Goal: Communication & Community: Answer question/provide support

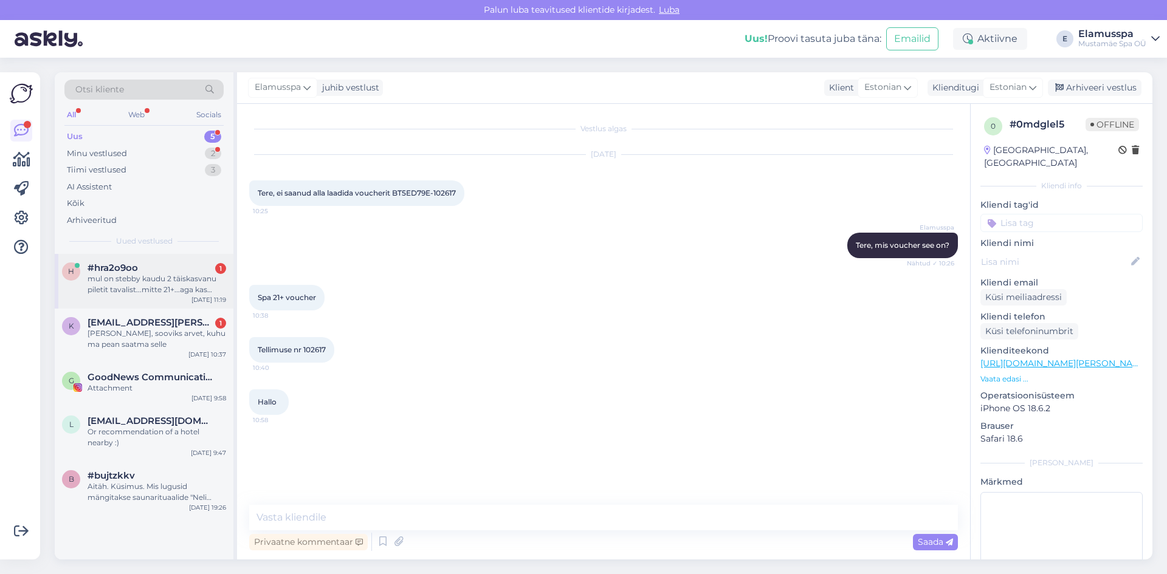
click at [163, 265] on div "#hra2o9oo 1" at bounding box center [157, 268] width 139 height 11
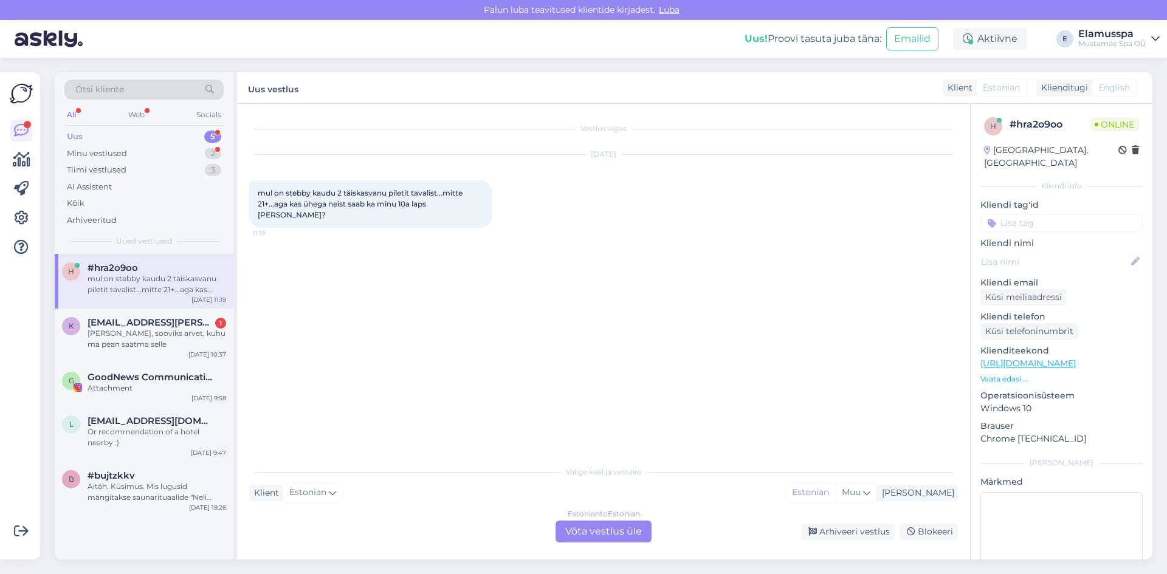
click at [605, 534] on div "Estonian to Estonian Võta vestlus üle" at bounding box center [603, 532] width 96 height 22
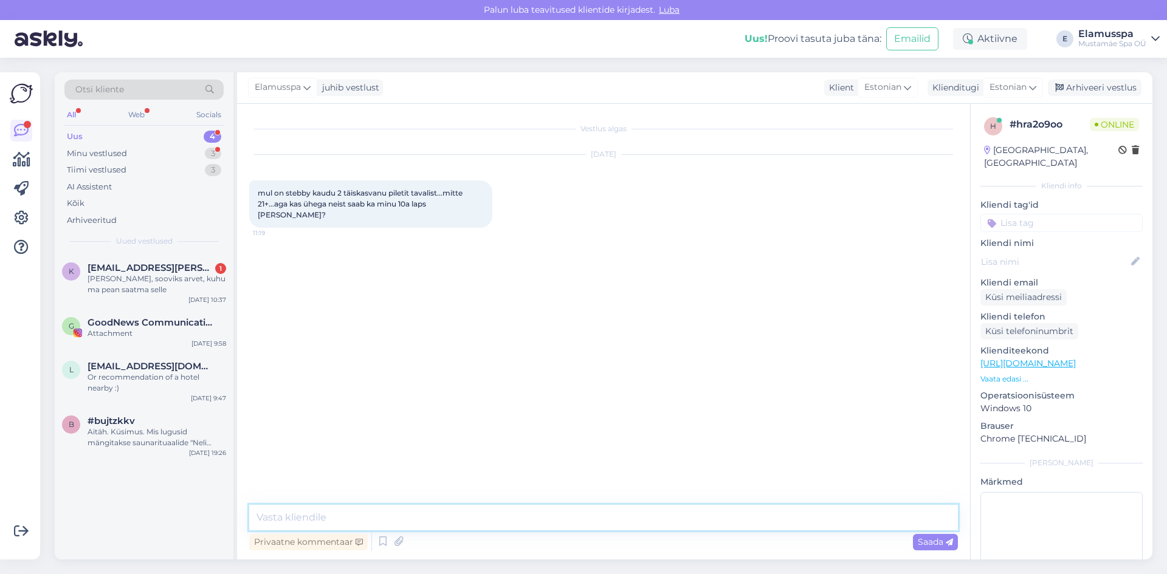
click at [594, 523] on textarea at bounding box center [603, 518] width 709 height 26
type textarea "Saab [PERSON_NAME]! Lihtsalt kui tulete enne 14 sisse- siis on mõistlikum [PERS…"
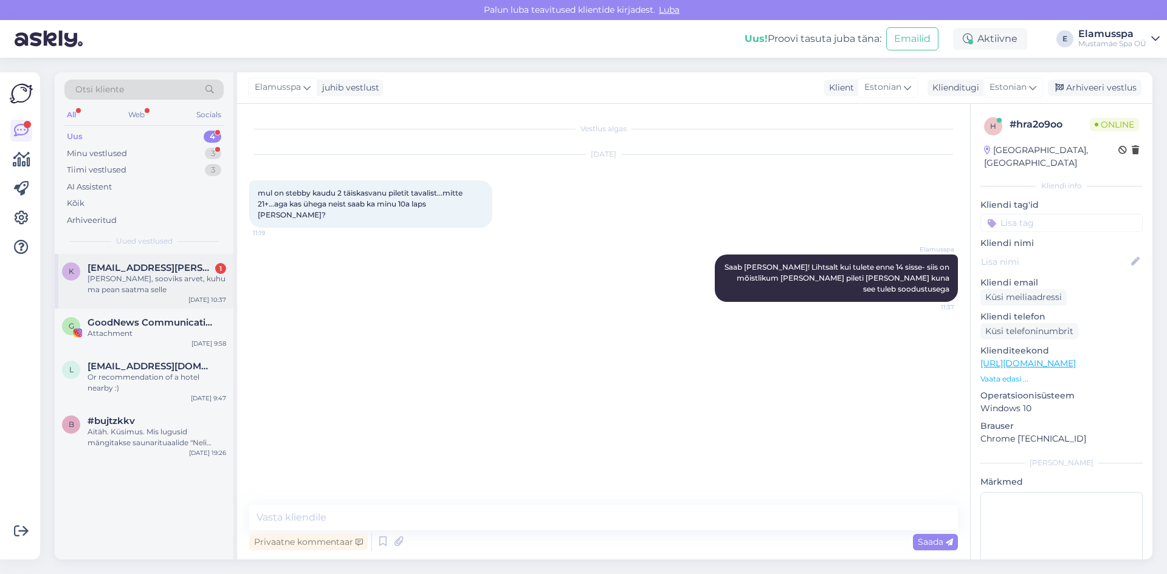
click at [172, 303] on div "k [EMAIL_ADDRESS][PERSON_NAME][DOMAIN_NAME] 1 Tere, sooviks arvet, kuhu ma pean…" at bounding box center [144, 281] width 179 height 55
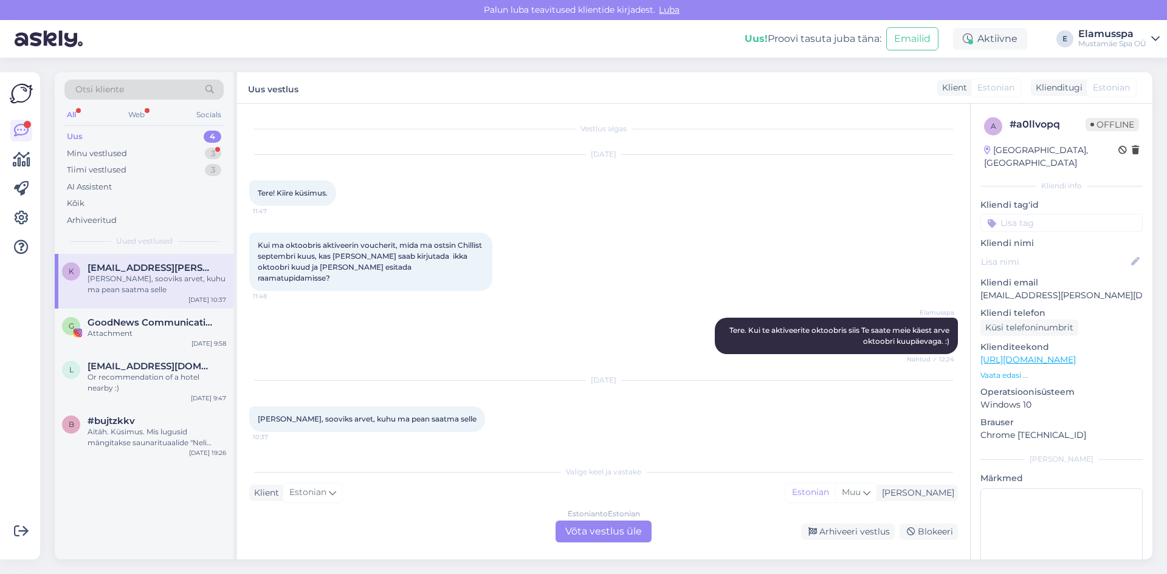
click at [601, 523] on div "Estonian to Estonian Võta vestlus üle" at bounding box center [603, 532] width 96 height 22
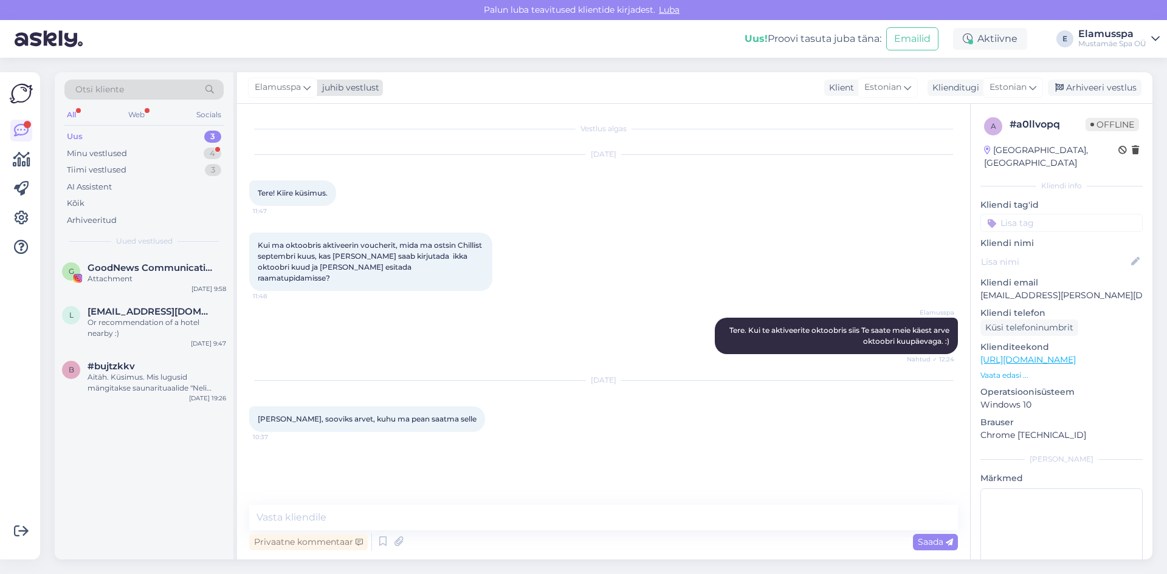
click at [371, 89] on div "juhib vestlust" at bounding box center [348, 87] width 62 height 13
click at [330, 167] on div "[PERSON_NAME]" at bounding box center [315, 172] width 105 height 15
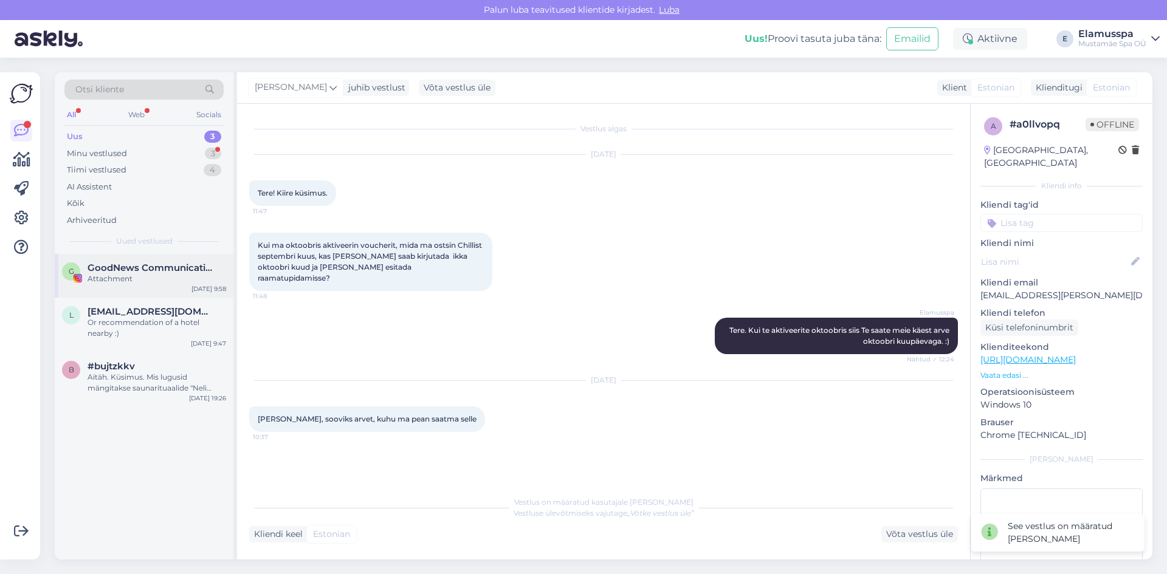
click at [158, 267] on span "GoodNews Communication" at bounding box center [151, 268] width 126 height 11
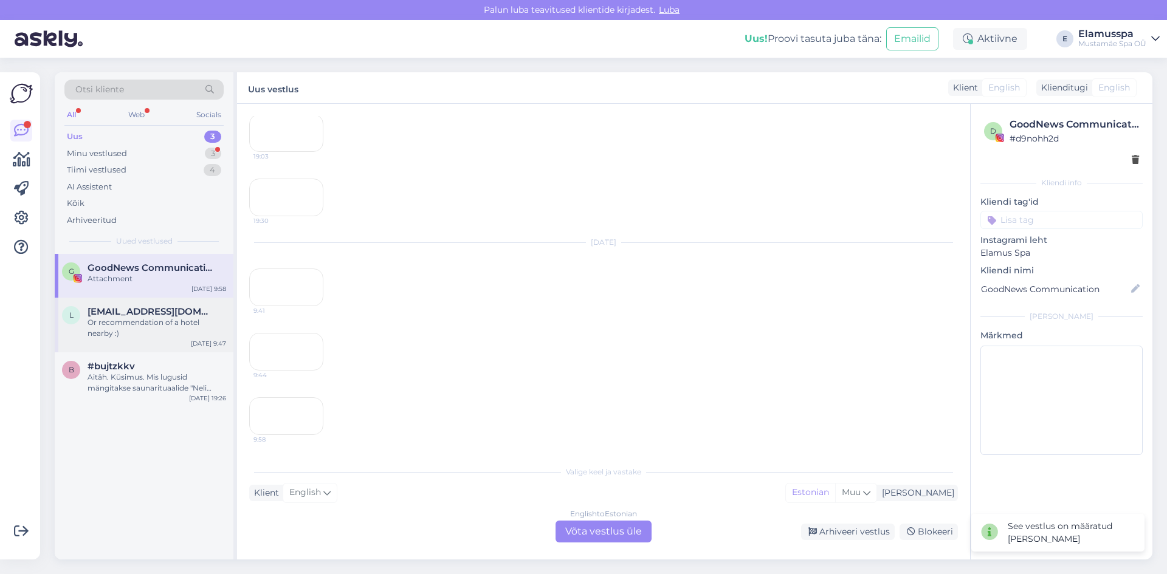
scroll to position [4085, 0]
click at [165, 332] on div "Or recommendation of a hotel nearby :)" at bounding box center [157, 328] width 139 height 22
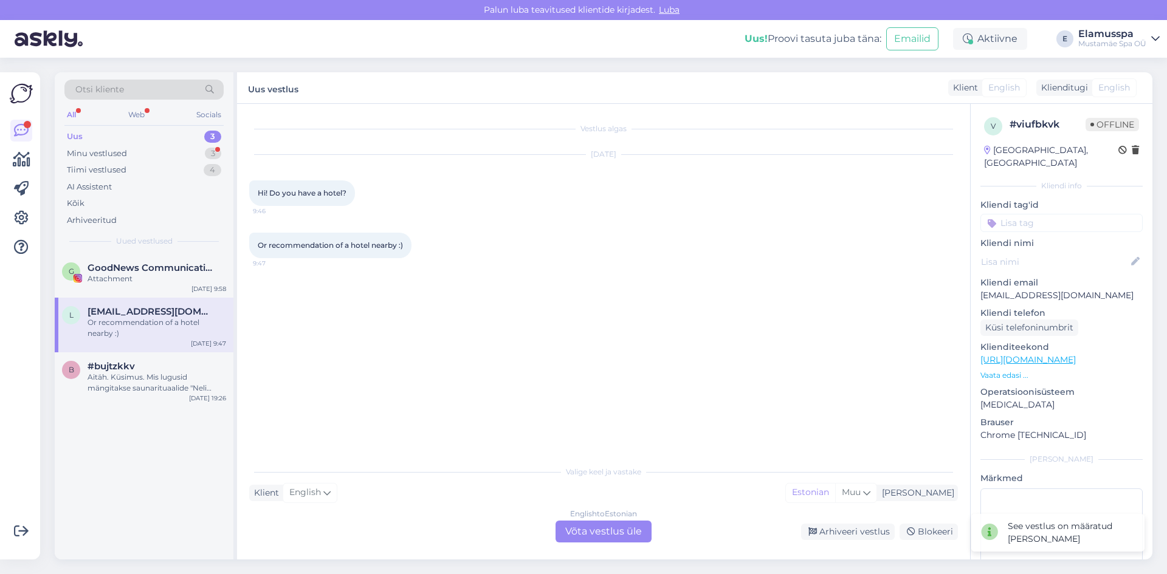
scroll to position [0, 0]
click at [602, 526] on div "English to Estonian Võta vestlus üle" at bounding box center [603, 532] width 96 height 22
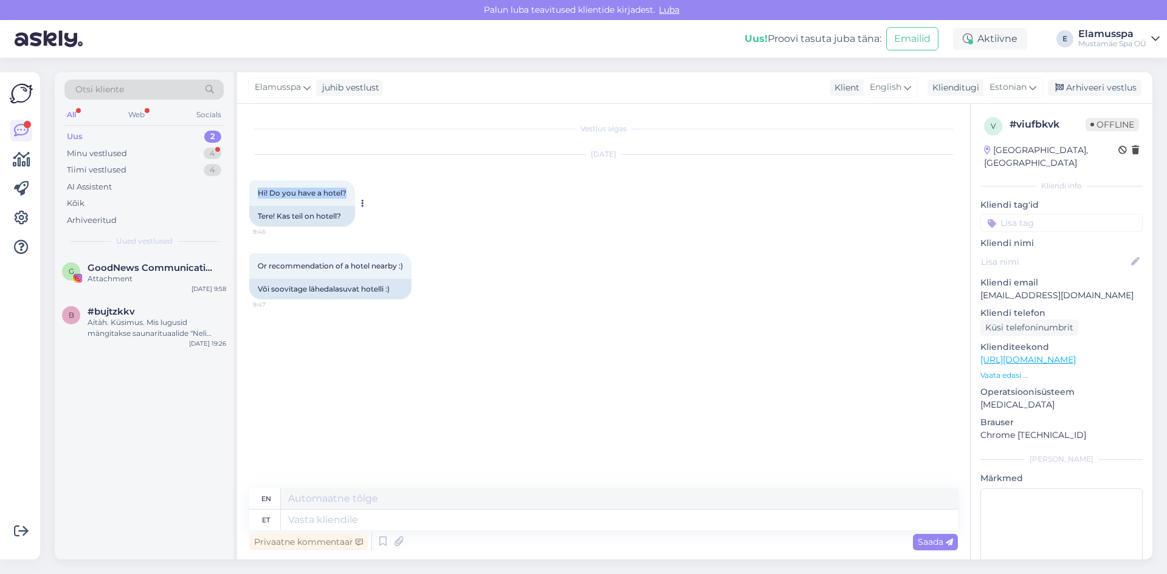
drag, startPoint x: 259, startPoint y: 191, endPoint x: 351, endPoint y: 202, distance: 92.3
click at [351, 202] on div "Hi! Do you have a hotel? 9:46" at bounding box center [302, 193] width 106 height 26
copy span "Hi! Do you have a hotel?"
click at [332, 283] on div "Või soovitage lähedalasuvat hotelli :)" at bounding box center [330, 289] width 162 height 21
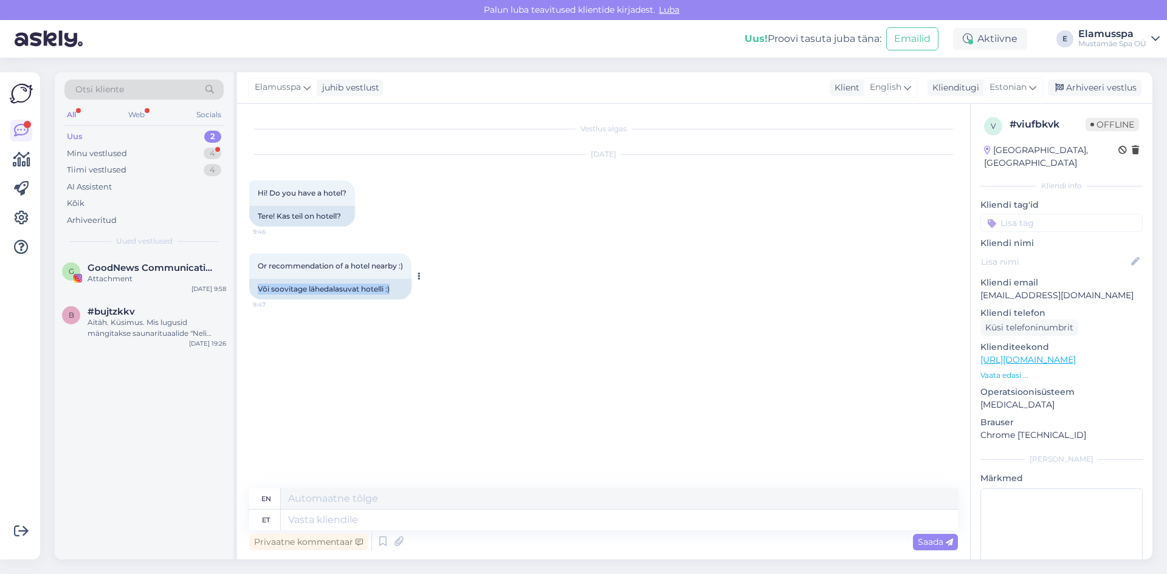
click at [332, 283] on div "Või soovitage lähedalasuvat hotelli :)" at bounding box center [330, 289] width 162 height 21
click at [307, 256] on div "Or recommendation of a hotel nearby :) 9:47" at bounding box center [330, 266] width 162 height 26
click at [306, 258] on div "Or recommendation of a hotel nearby :) 9:47" at bounding box center [330, 266] width 162 height 26
click at [306, 262] on span "Or recommendation of a hotel nearby :)" at bounding box center [330, 265] width 145 height 9
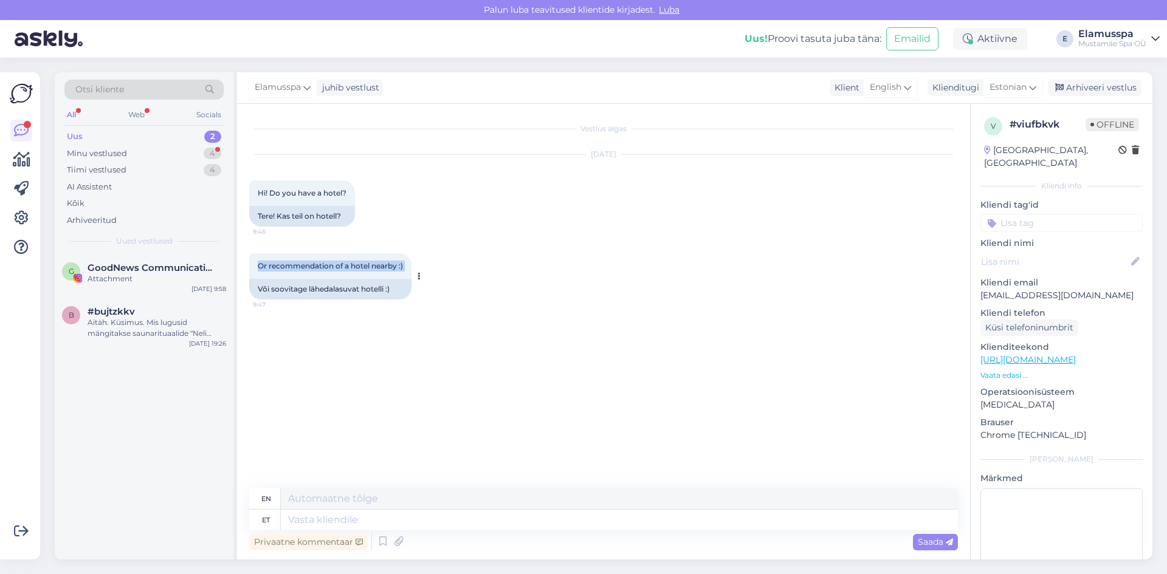
click at [306, 262] on span "Or recommendation of a hotel nearby :)" at bounding box center [330, 265] width 145 height 9
copy div "Or recommendation of a hotel nearby :) 9:47"
click at [482, 293] on div "Or recommendation of a hotel nearby :) 9:47 Või soovitage lähedalasuvat hotelli…" at bounding box center [603, 276] width 709 height 73
click at [454, 524] on textarea at bounding box center [619, 520] width 677 height 21
click at [456, 495] on textarea at bounding box center [619, 499] width 677 height 21
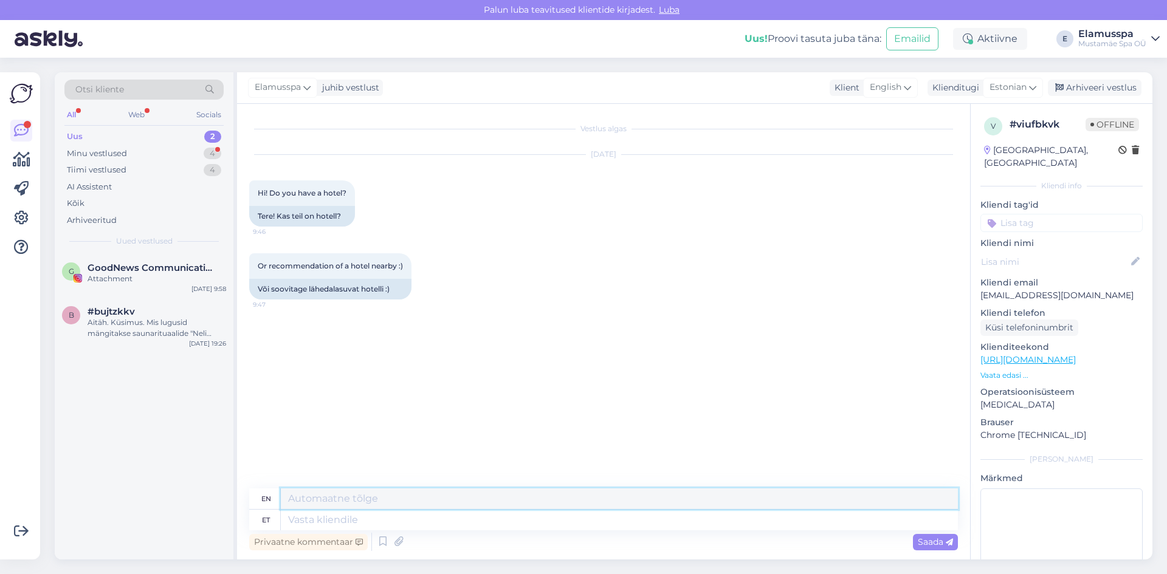
paste textarea "Hello! 😊 Thank you for considering us for your stay. We don’t have an overnight…"
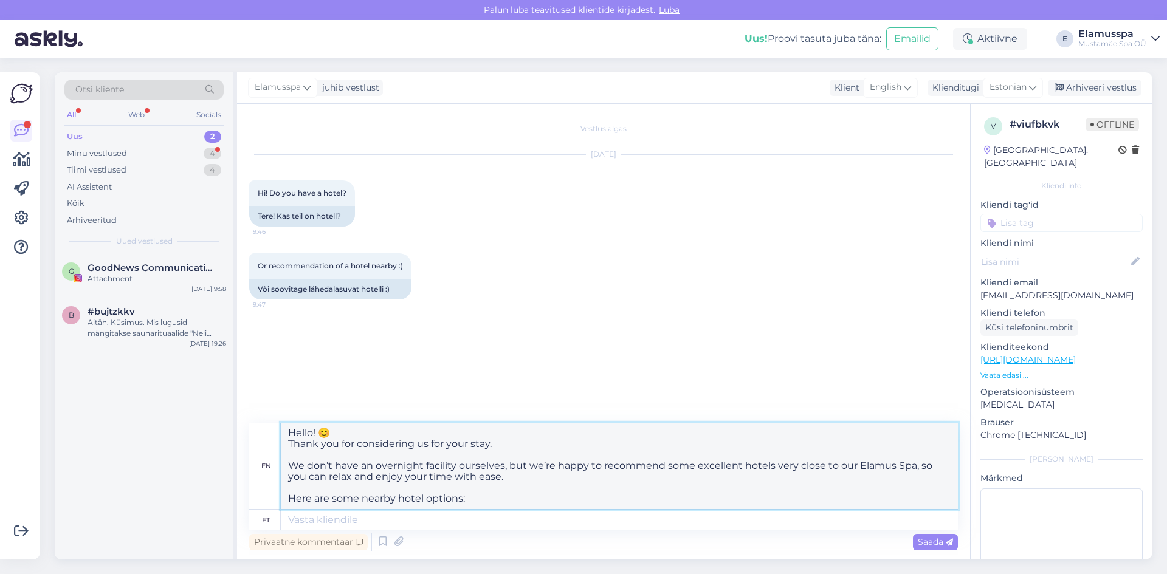
paste textarea "Hotel Distance / Location Highlights Palace Hotel [GEOGRAPHIC_DATA] (a member o…"
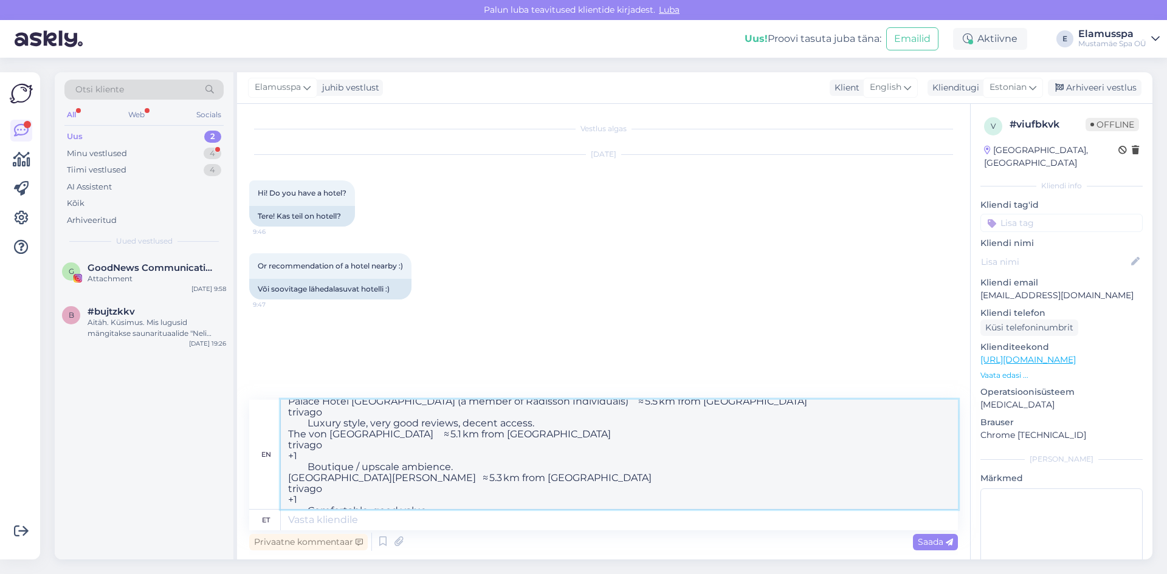
scroll to position [24, 0]
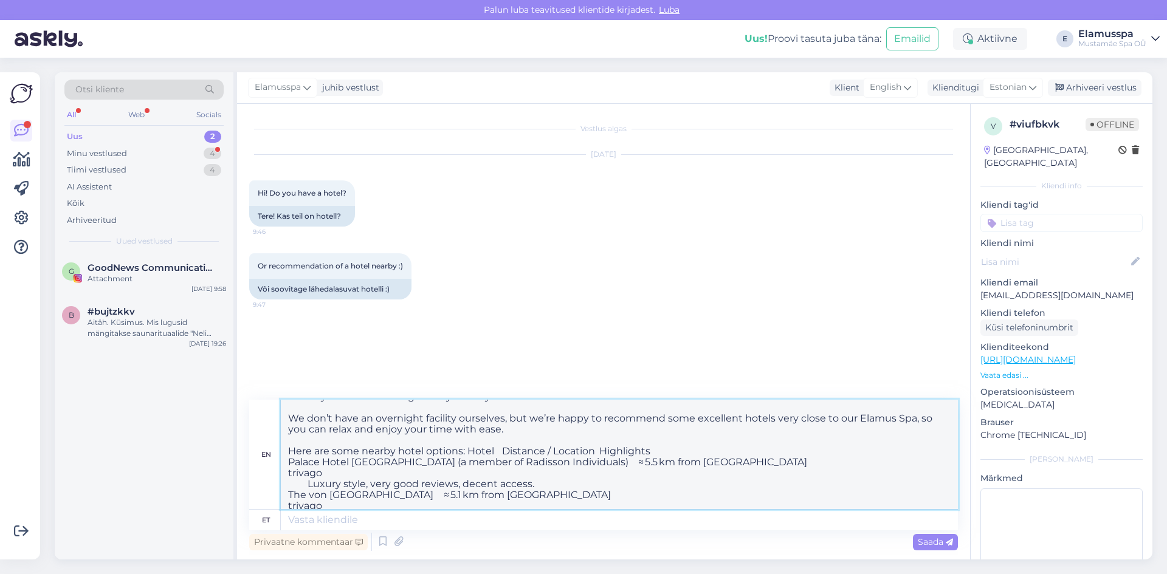
click at [551, 486] on textarea "Hello! 😊 Thank you for considering us for your stay. We don’t have an overnight…" at bounding box center [619, 454] width 677 height 109
click at [467, 451] on textarea "Hello! 😊 Thank you for considering us for your stay. We don’t have an overnight…" at bounding box center [619, 454] width 677 height 109
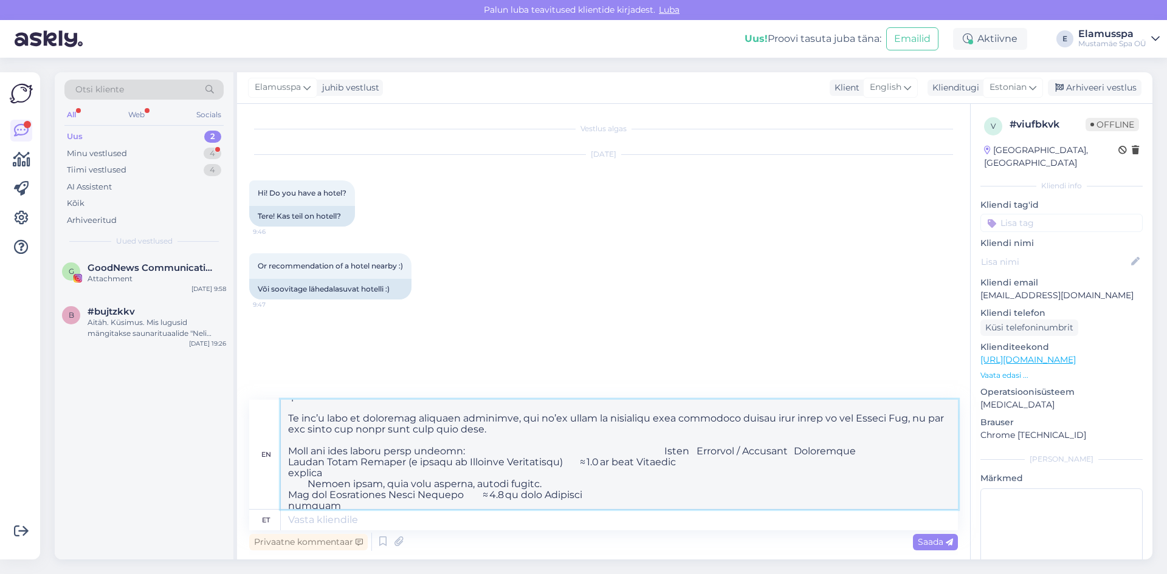
drag, startPoint x: 669, startPoint y: 450, endPoint x: 877, endPoint y: 453, distance: 208.5
click at [877, 453] on textarea at bounding box center [619, 454] width 677 height 109
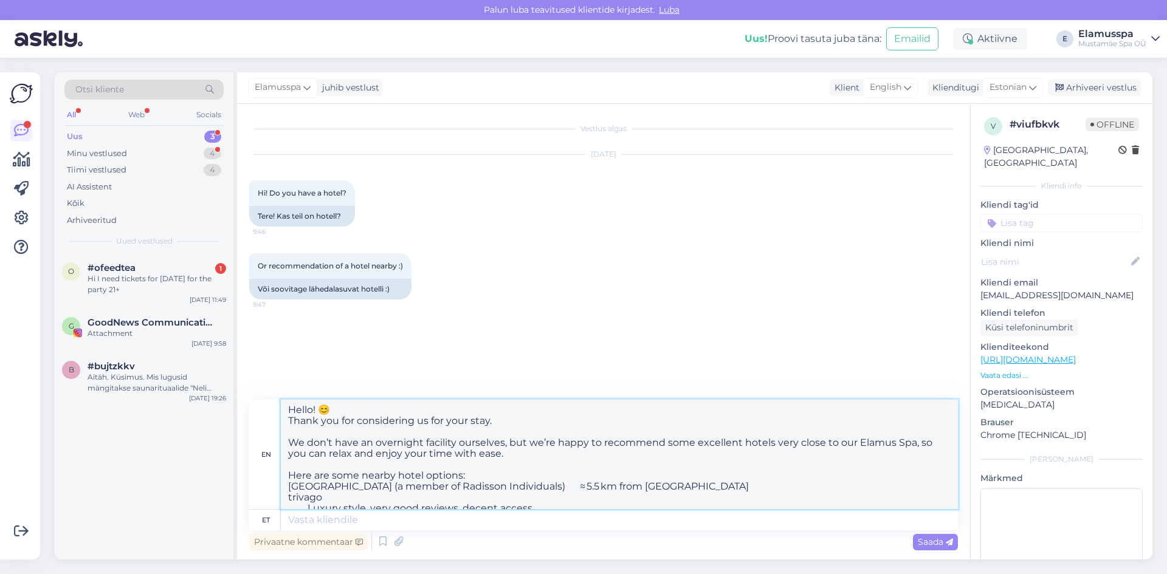
scroll to position [207, 0]
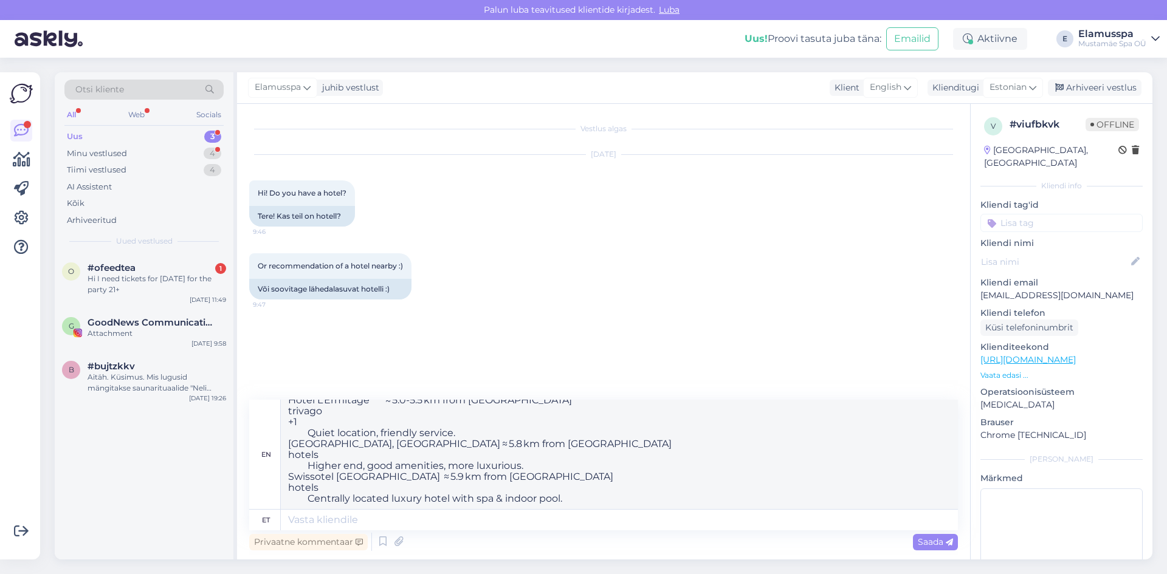
click at [797, 290] on div "Or recommendation of a hotel nearby :) 9:47 Või soovitage lähedalasuvat hotelli…" at bounding box center [603, 276] width 709 height 73
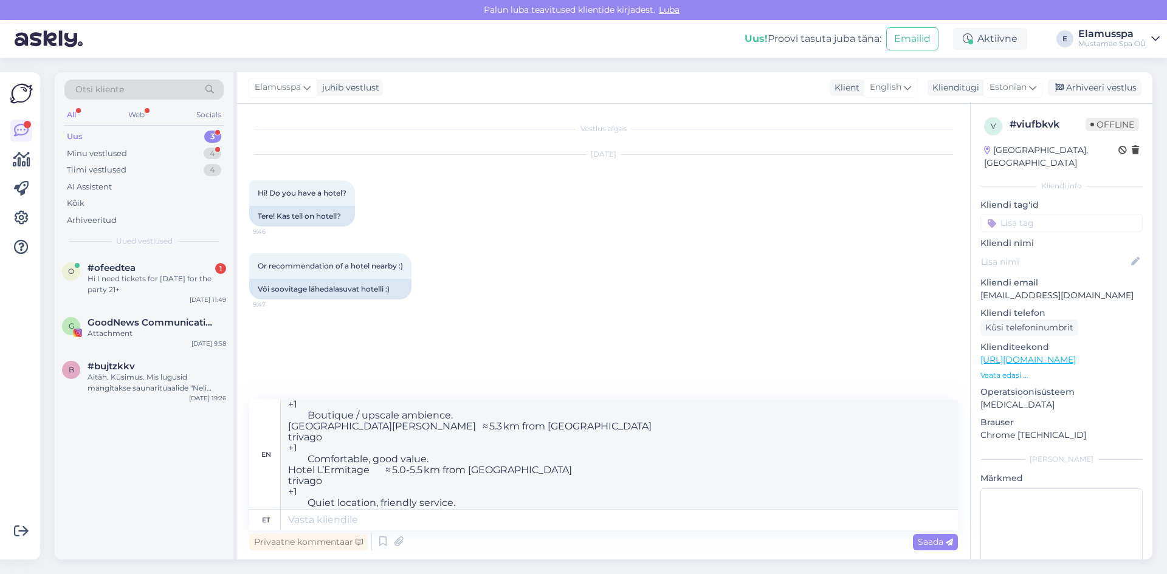
scroll to position [146, 0]
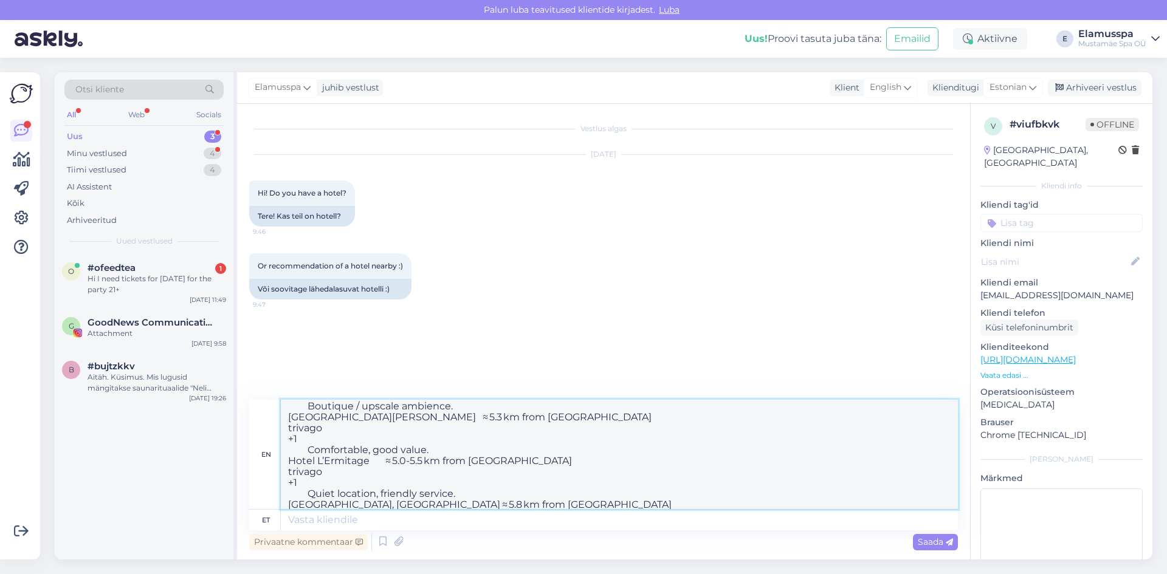
click at [348, 437] on textarea "Hello! 😊 Thank you for considering us for your stay. We don’t have an overnight…" at bounding box center [619, 454] width 677 height 109
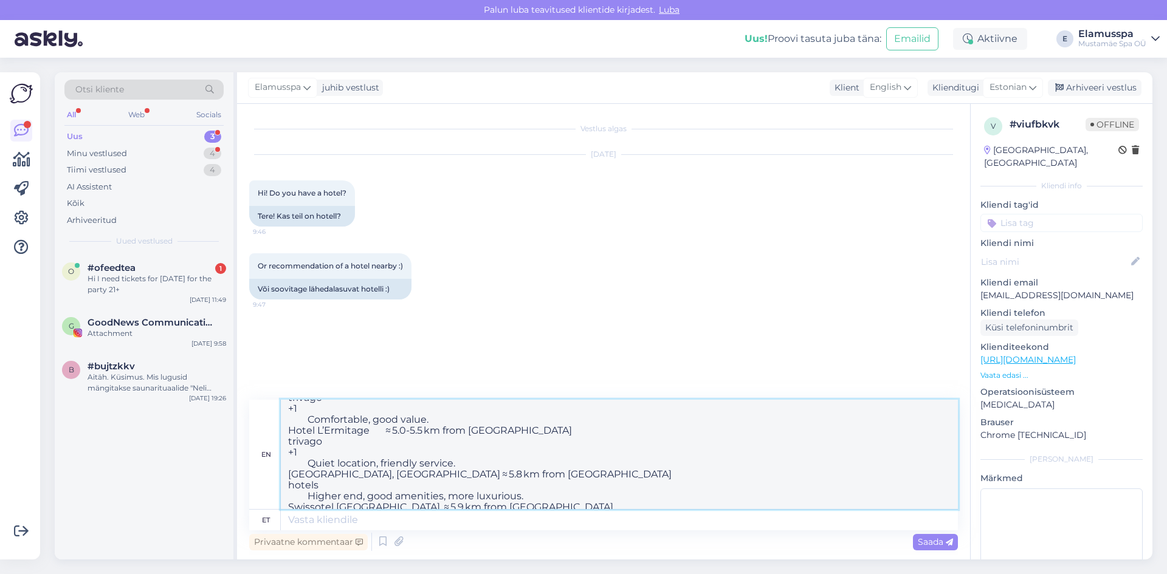
scroll to position [207, 0]
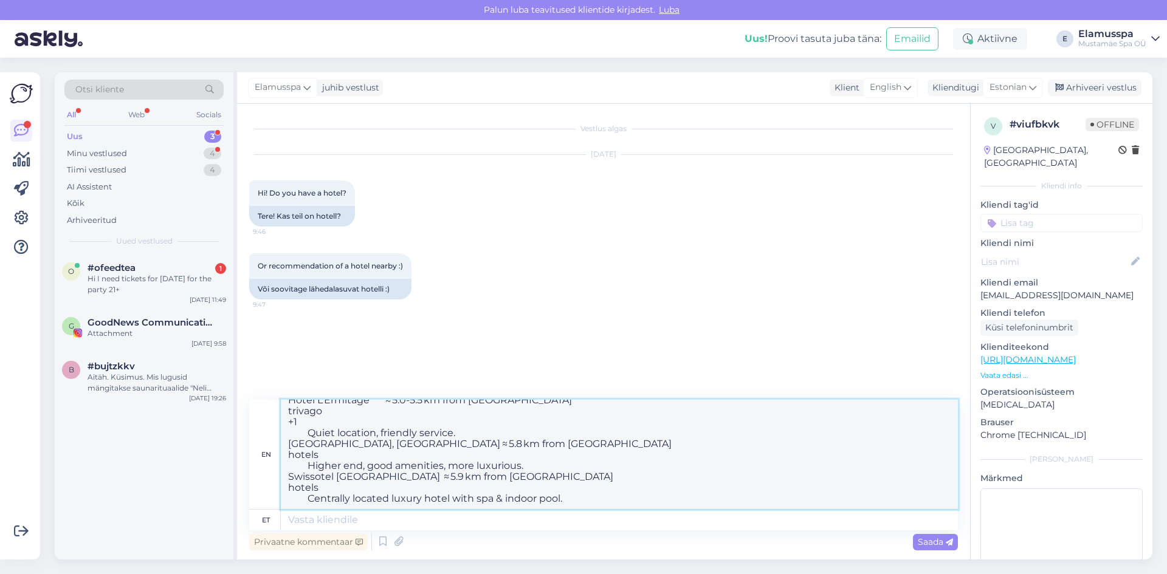
drag, startPoint x: 287, startPoint y: 489, endPoint x: 607, endPoint y: 523, distance: 321.5
click at [607, 523] on div "en Hello! 😊 Thank you for considering us for your stay. We don’t have an overni…" at bounding box center [603, 465] width 709 height 131
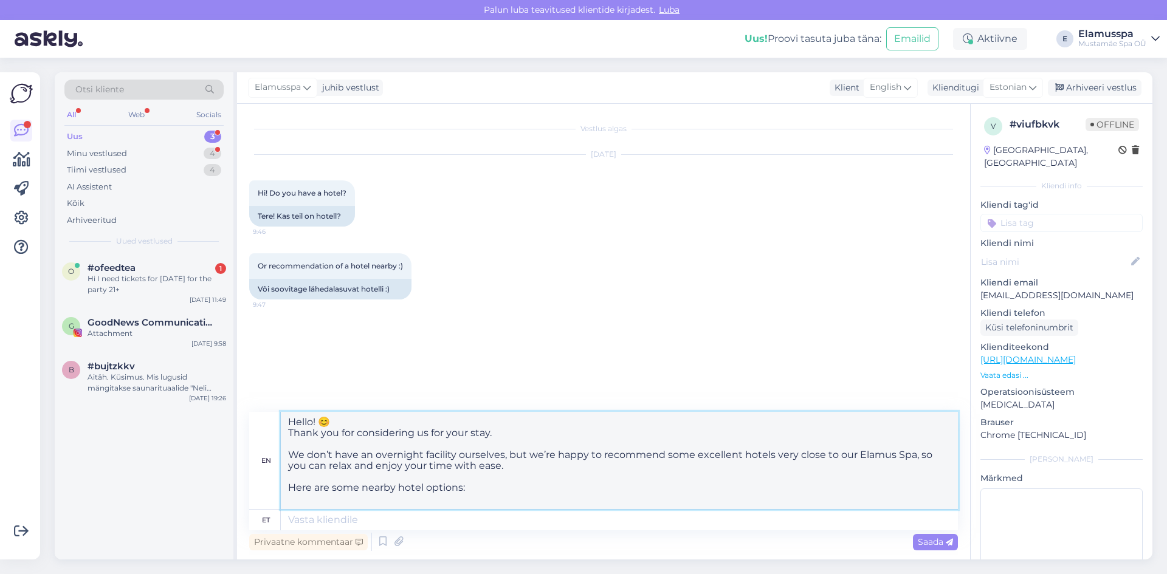
scroll to position [0, 0]
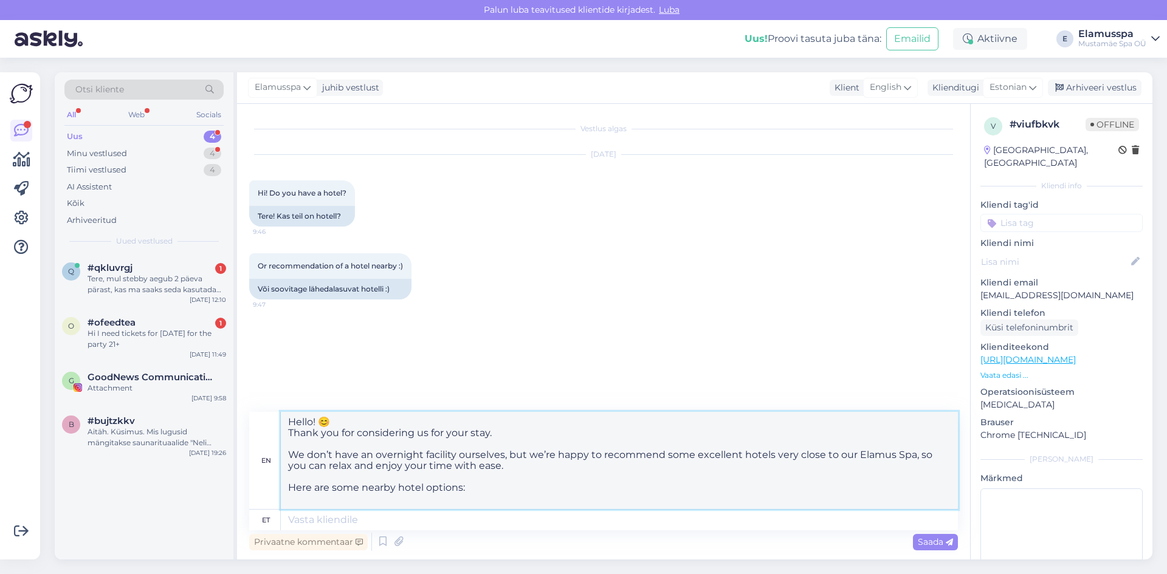
paste textarea "Tallink Spa & Conference Hotel [GEOGRAPHIC_DATA] Swissôtel [GEOGRAPHIC_DATA] [G…"
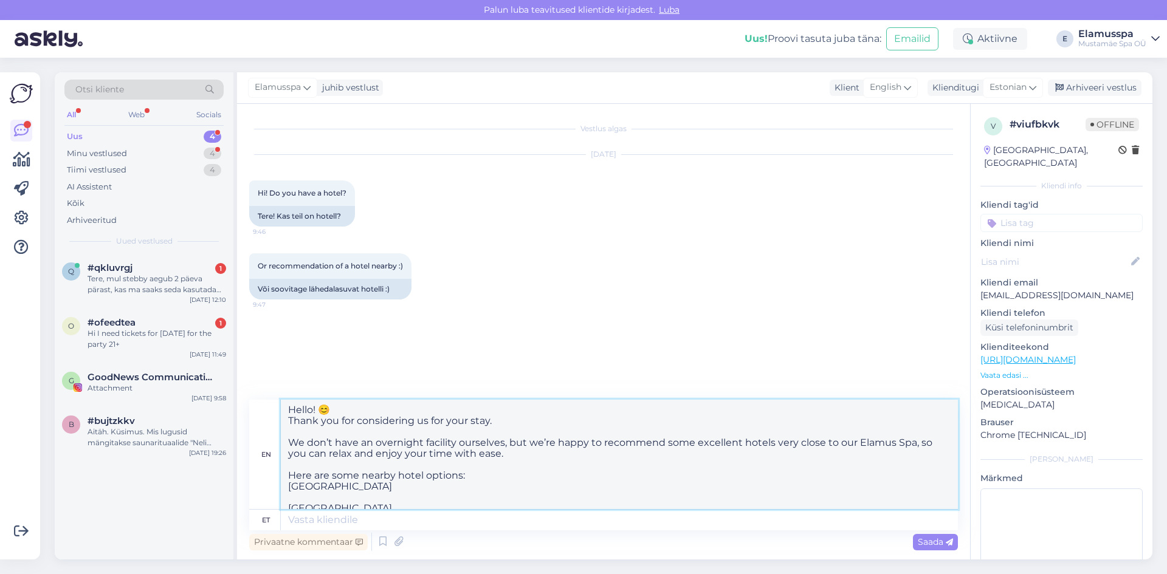
click at [383, 473] on textarea "Hello! 😊 Thank you for considering us for your stay. We don’t have an overnight…" at bounding box center [619, 454] width 677 height 109
type textarea "Hello! 😊 Thank you for considering us for your stay. We don’t have an overnight…"
click at [915, 542] on div "Saada" at bounding box center [935, 542] width 45 height 16
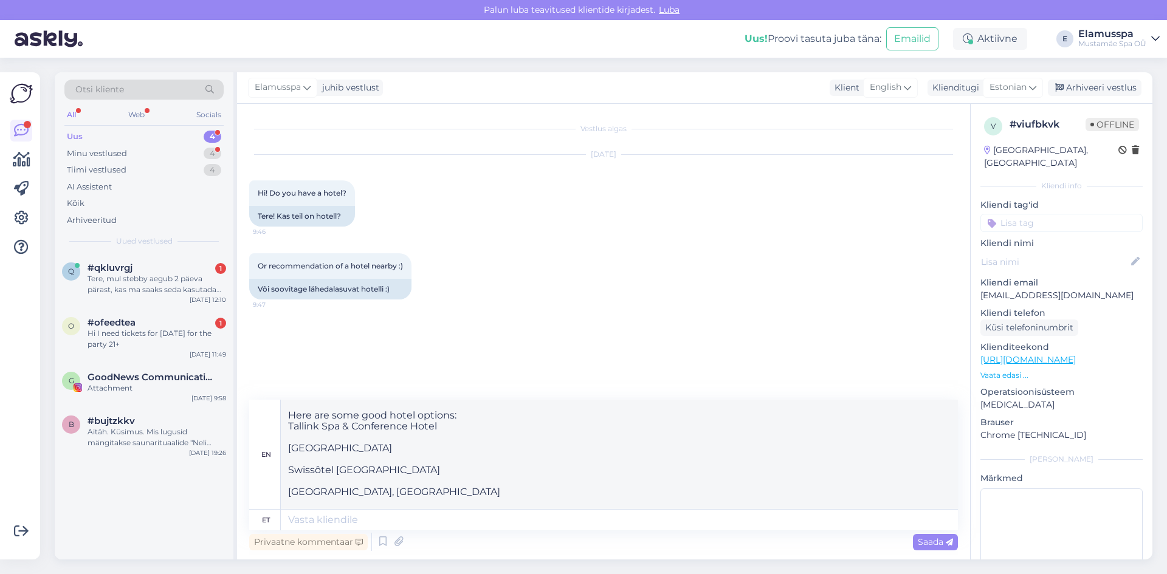
scroll to position [61, 0]
click at [929, 547] on span "Saada" at bounding box center [935, 542] width 35 height 11
click at [707, 523] on textarea at bounding box center [619, 520] width 677 height 21
click at [947, 560] on div "Otsi kliente All Web Socials Uus 4 Minu vestlused 4 Tiimi vestlused 4 AI Assist…" at bounding box center [606, 316] width 1119 height 517
click at [934, 549] on div "Saada" at bounding box center [935, 542] width 45 height 16
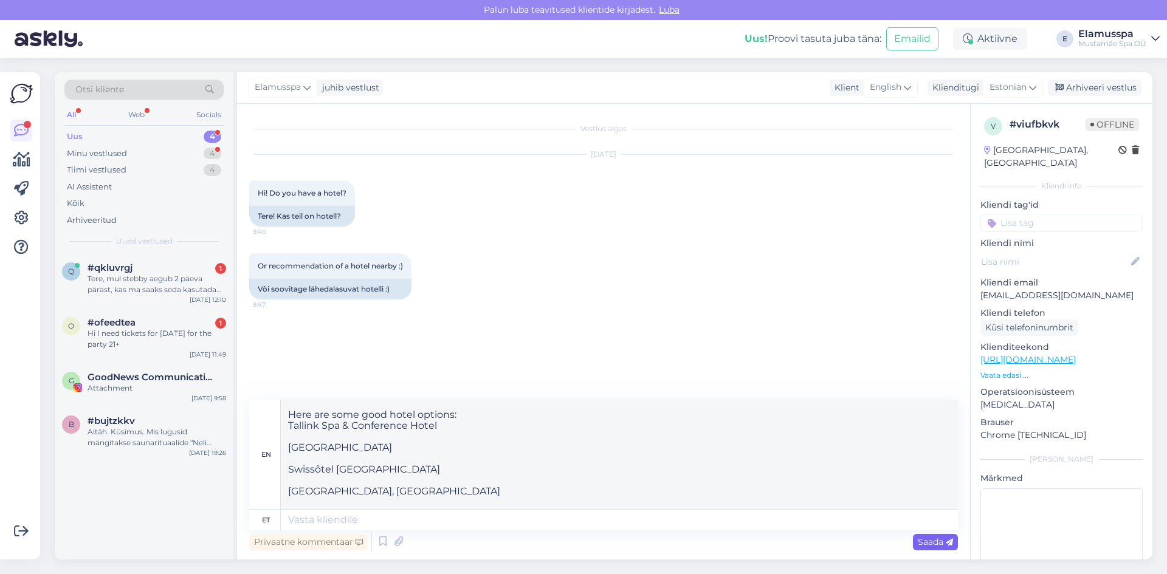
click at [934, 549] on div "Saada" at bounding box center [935, 542] width 45 height 16
click at [641, 286] on div "Or recommendation of a hotel nearby :) 9:47 Või soovitage lähedalasuvat hotelli…" at bounding box center [603, 276] width 709 height 73
click at [916, 543] on div "Saada" at bounding box center [935, 542] width 45 height 16
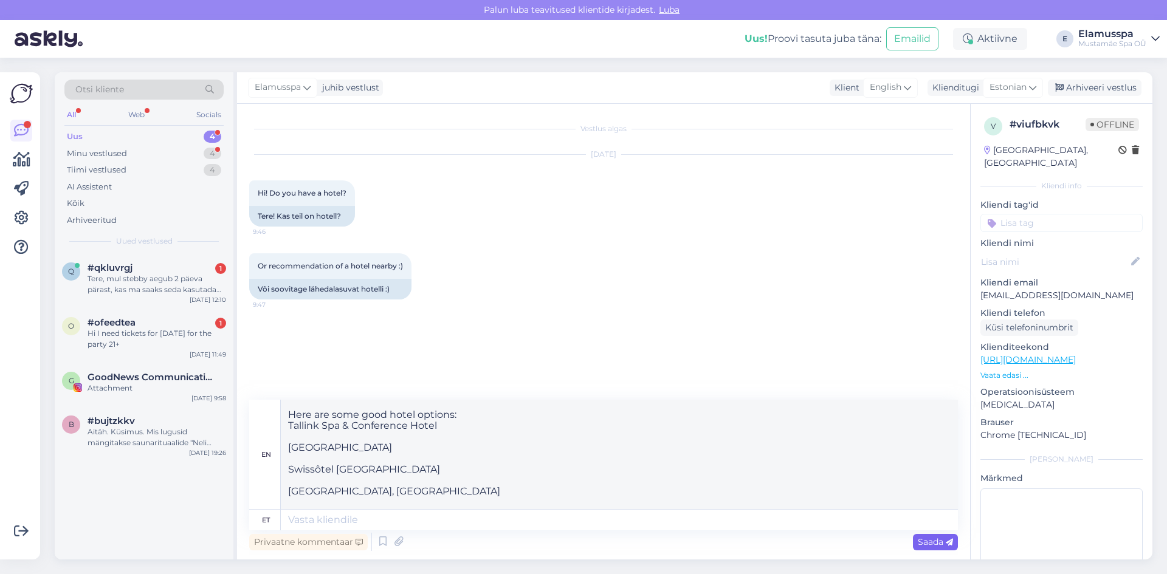
click at [916, 543] on div "Saada" at bounding box center [935, 542] width 45 height 16
drag, startPoint x: 916, startPoint y: 543, endPoint x: 845, endPoint y: 523, distance: 73.9
click at [912, 543] on div "Privaatne kommentaar Saada" at bounding box center [603, 542] width 709 height 23
click at [699, 487] on textarea "Hello! 😊 Thank you for considering us for your stay. We don’t have an overnight…" at bounding box center [619, 454] width 677 height 109
click at [692, 514] on textarea at bounding box center [619, 520] width 677 height 21
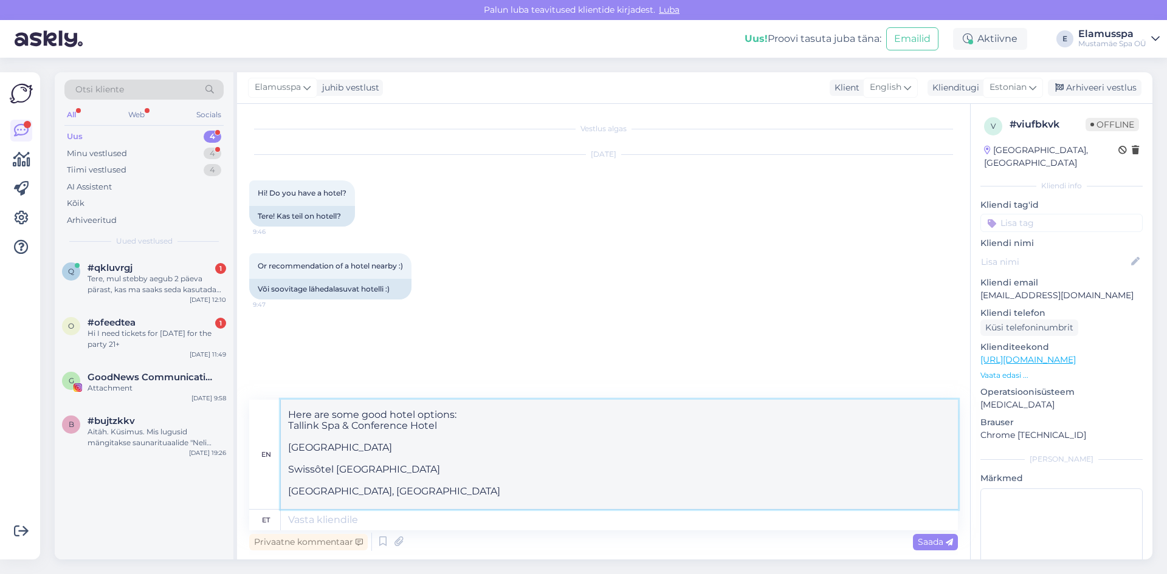
scroll to position [0, 0]
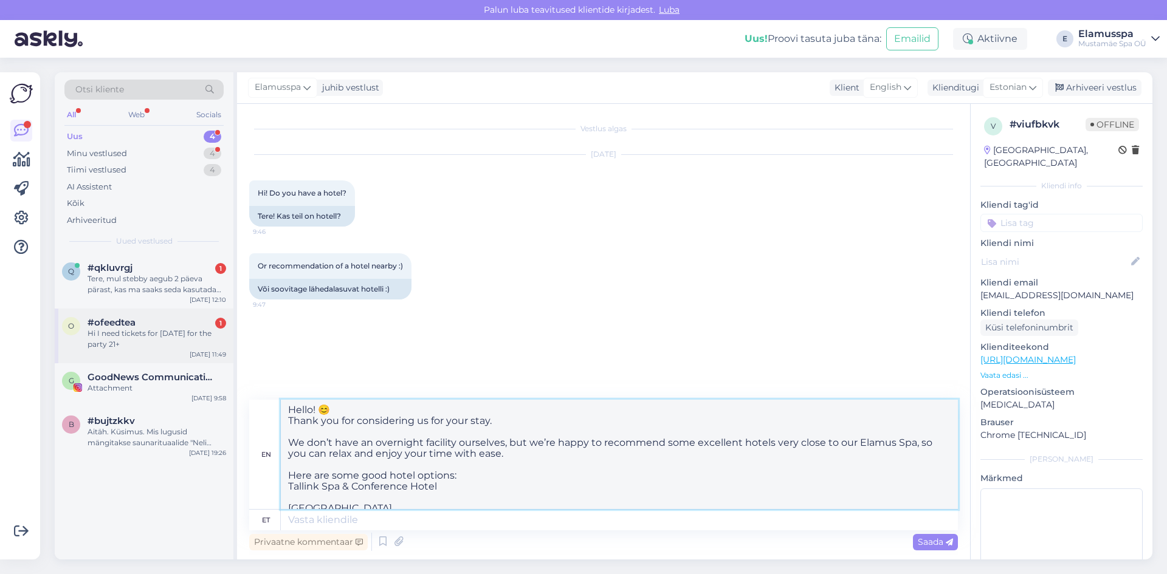
drag, startPoint x: 666, startPoint y: 501, endPoint x: 218, endPoint y: 348, distance: 473.7
click at [218, 348] on div "Otsi kliente All Web Socials Uus 4 Minu vestlused 4 Tiimi vestlused 4 AI Assist…" at bounding box center [604, 315] width 1098 height 487
click at [386, 523] on textarea at bounding box center [619, 520] width 677 height 21
paste textarea "Hello! 😊 Thank you for considering us for your stay. We don’t have an overnight…"
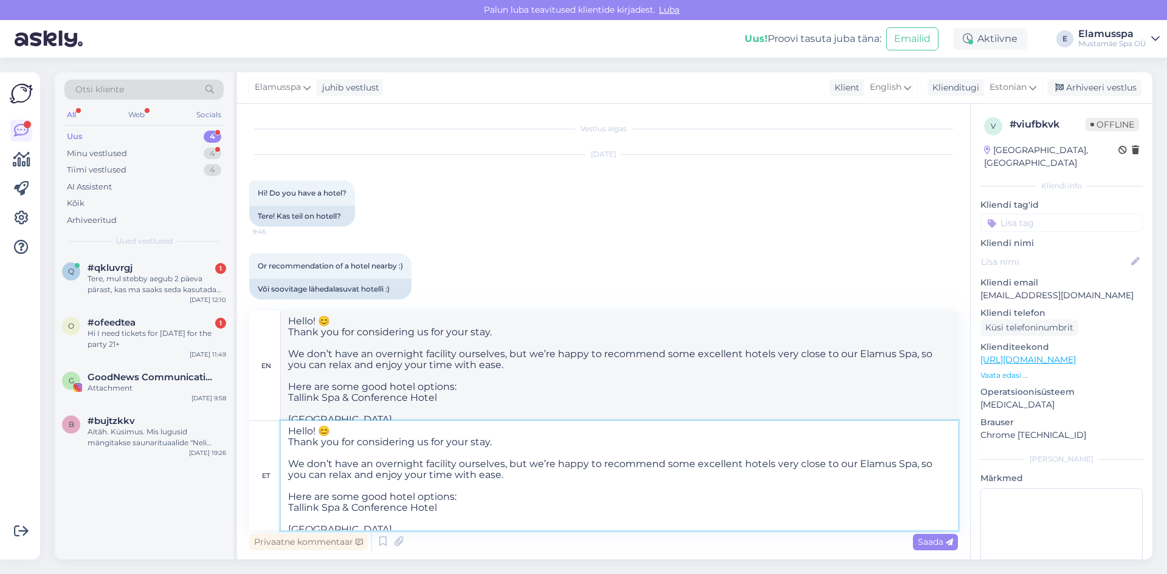
scroll to position [60, 0]
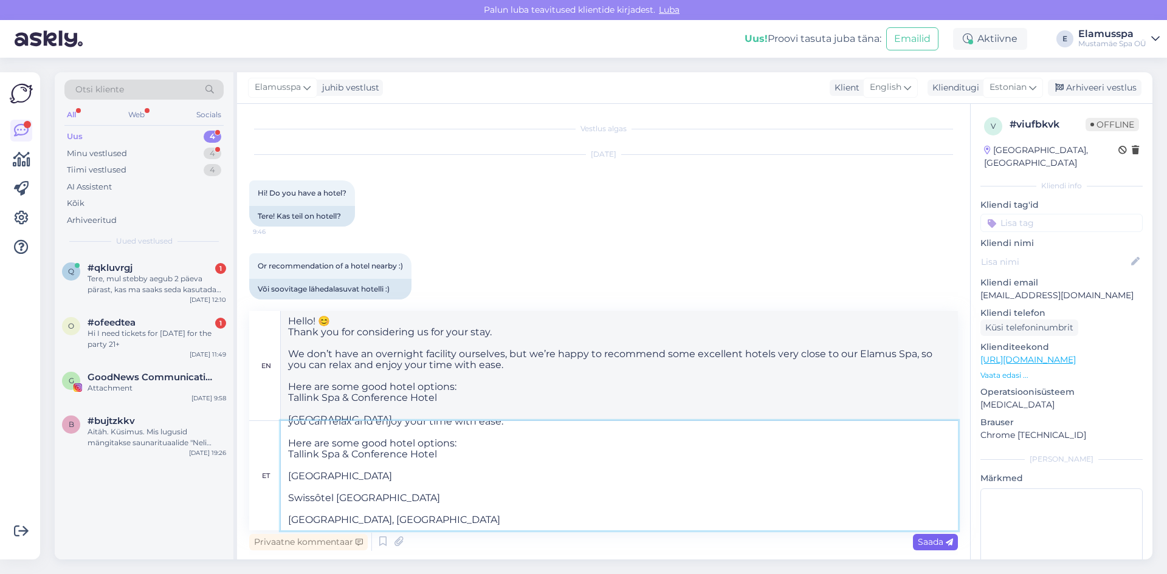
type textarea "Hello! 😊 Thank you for considering us for your stay. We don’t have an overnight…"
click at [935, 539] on span "Saada" at bounding box center [935, 542] width 35 height 11
type textarea "Hello! 😊 Thank you for considering us for your stay. We don't have an overnight…"
click at [934, 538] on span "Saada" at bounding box center [935, 542] width 35 height 11
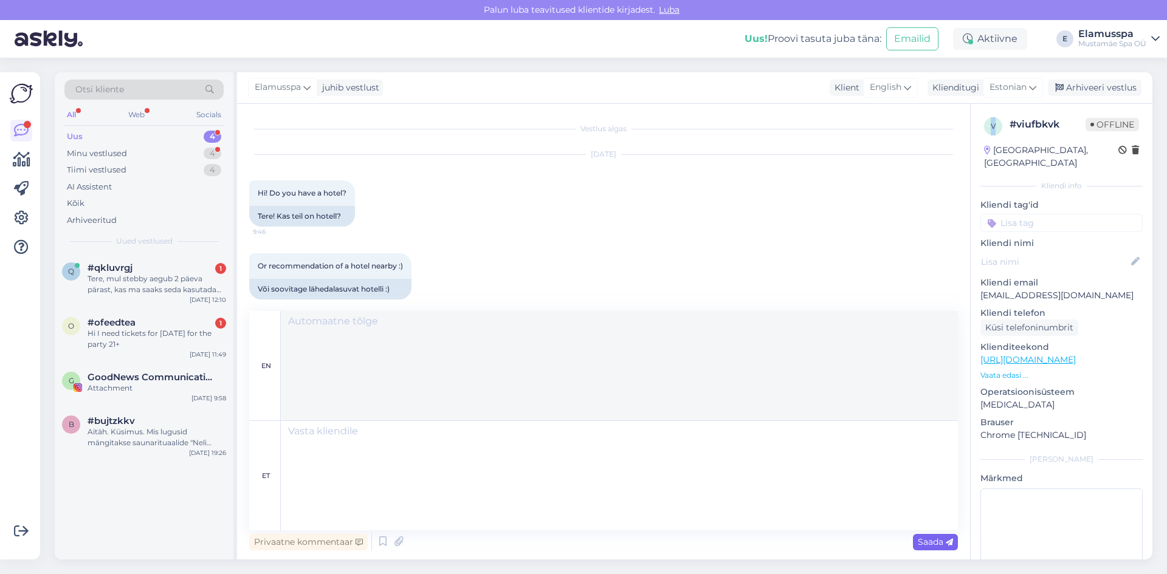
click at [934, 538] on div "Vestlus algas [DATE] Hi! Do you have a hotel? 9:46 Tere! Kas teil on hotell? Or…" at bounding box center [603, 332] width 733 height 456
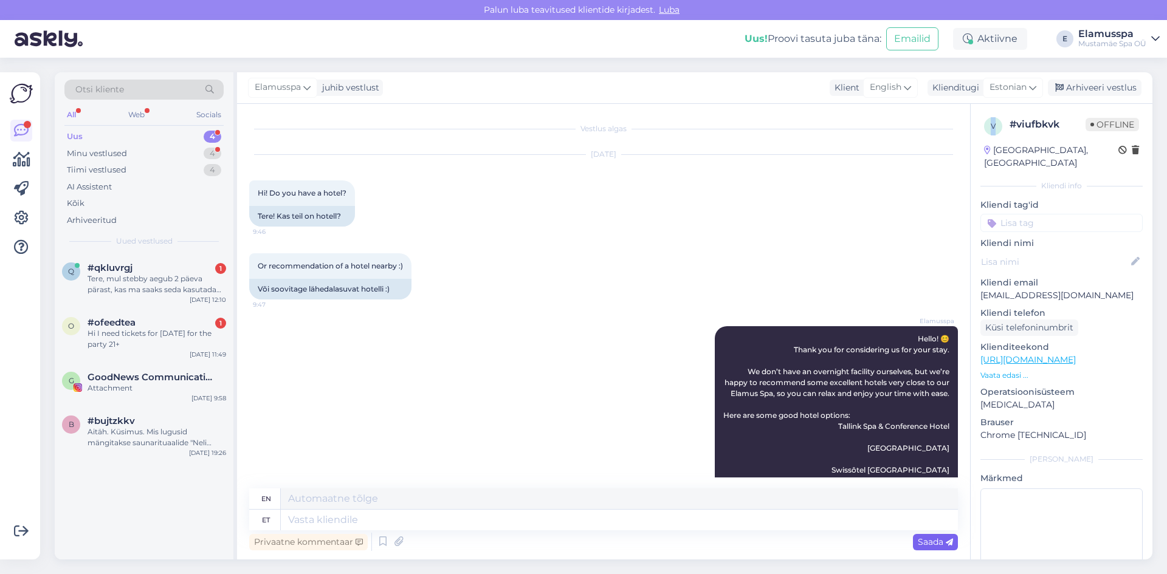
scroll to position [215, 0]
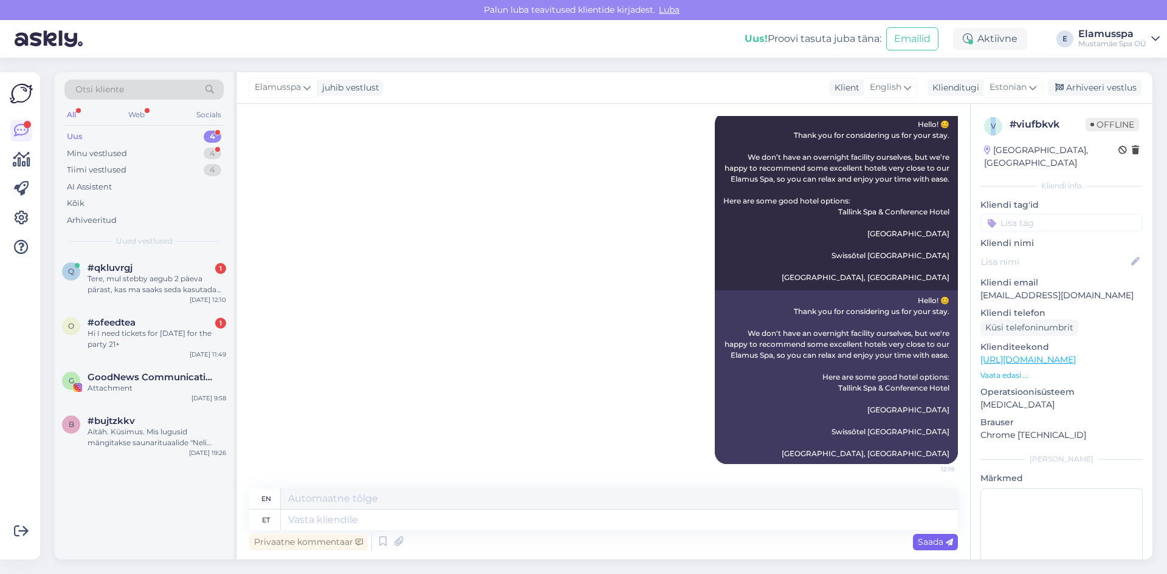
click at [934, 538] on span "Saada" at bounding box center [935, 542] width 35 height 11
click at [193, 274] on div "Tere, mul stebby aegub 2 päeva pärast, kas ma saaks seda kasutada [PERSON_NAME]…" at bounding box center [157, 284] width 139 height 22
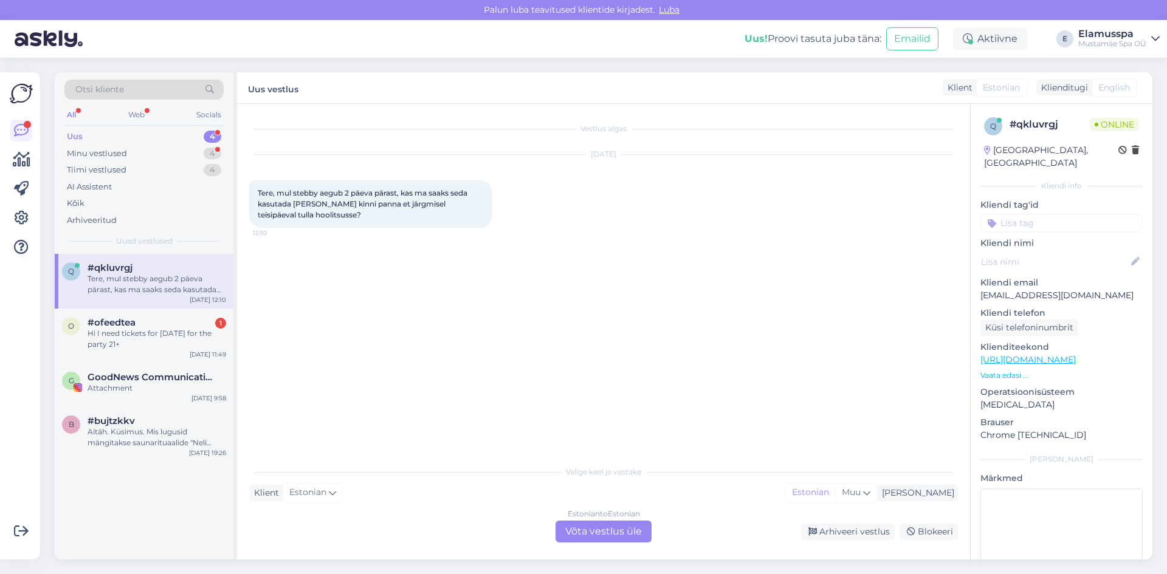
scroll to position [0, 0]
click at [604, 530] on div "Estonian to Estonian Võta vestlus üle" at bounding box center [603, 532] width 96 height 22
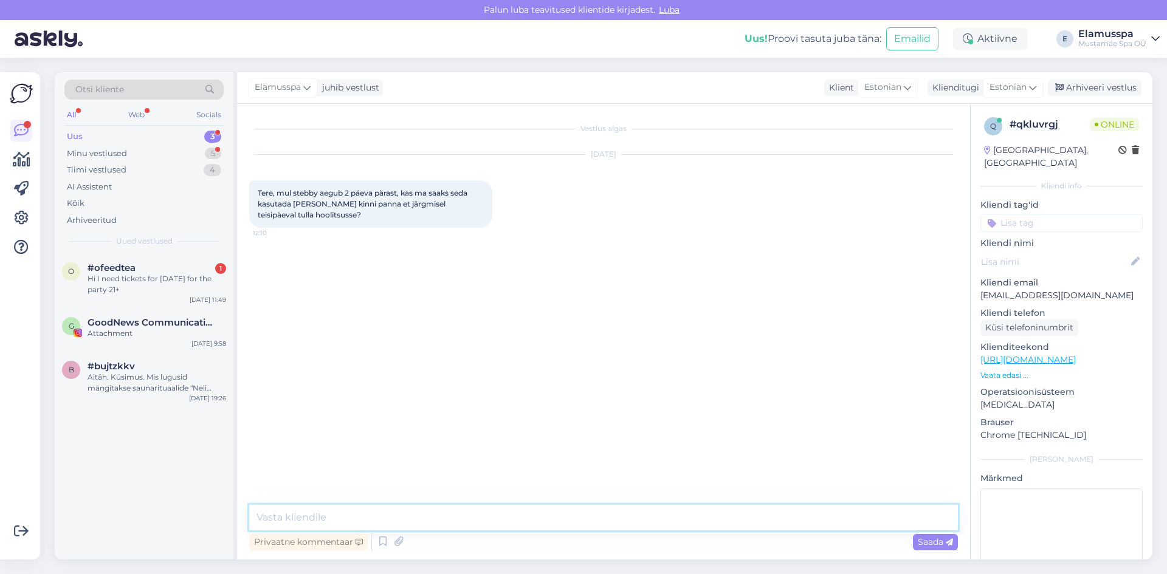
click at [519, 523] on textarea at bounding box center [603, 518] width 709 height 26
type textarea "Tere! piletit saab ainult pikendada. Max pikendamise korrad on 3"
click at [933, 546] on span "Saada" at bounding box center [935, 542] width 35 height 11
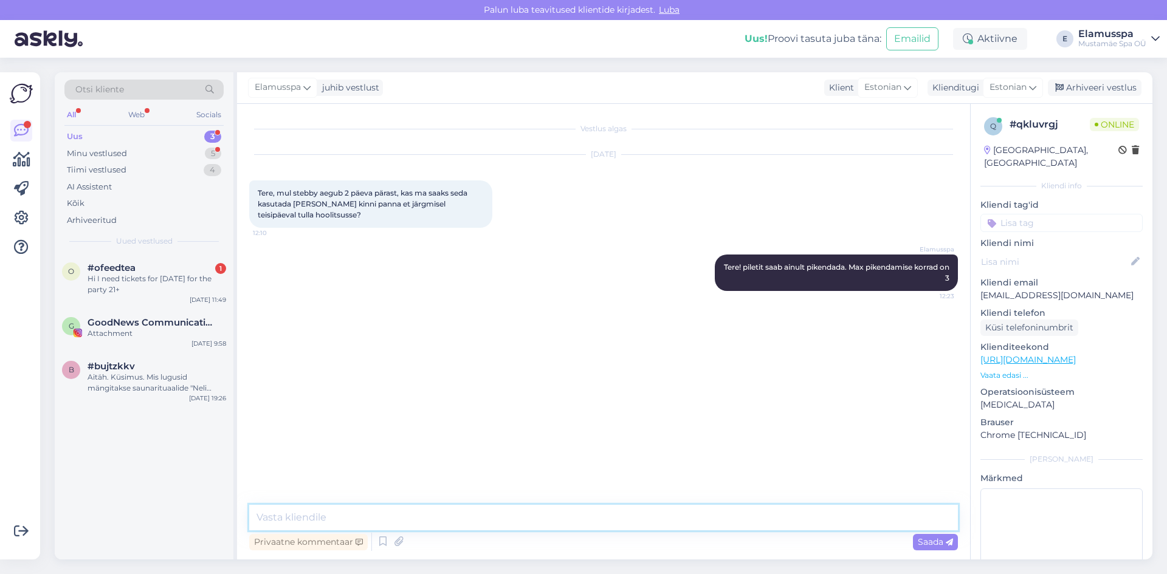
click at [861, 518] on textarea at bounding box center [603, 518] width 709 height 26
type textarea "Saate oma isikukoodi [PERSON_NAME] siis pikendame teile seda pileti"
